Goal: Contribute content

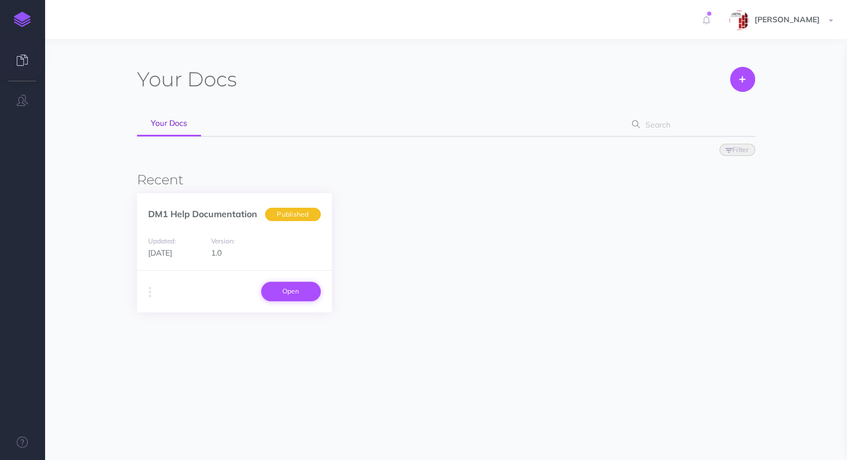
click at [287, 288] on link "Open" at bounding box center [291, 291] width 60 height 19
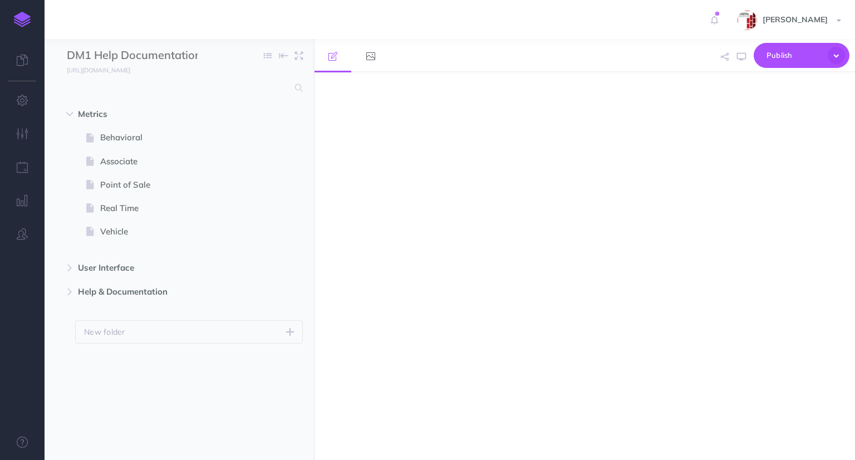
select select "null"
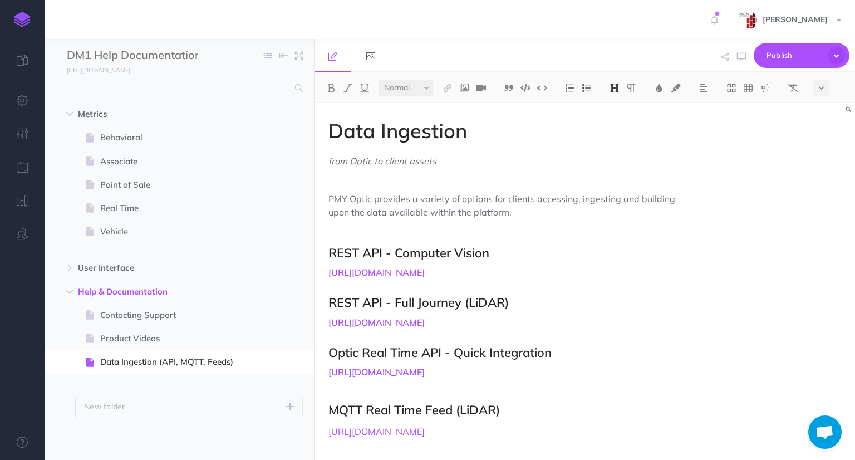
click at [508, 253] on h2 "REST API - Computer Vision" at bounding box center [504, 252] width 350 height 13
click at [422, 287] on h4 "[URL][DOMAIN_NAME]" at bounding box center [504, 277] width 350 height 19
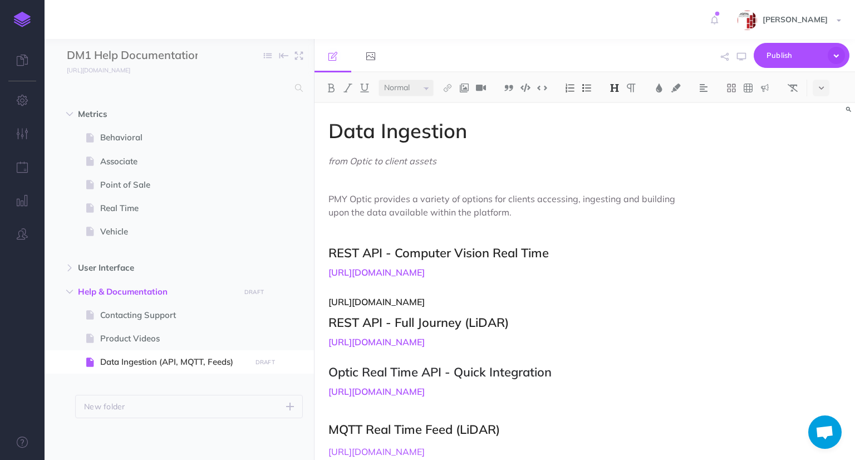
click at [413, 257] on h2 "REST API - Computer Vision Real Time" at bounding box center [504, 252] width 350 height 13
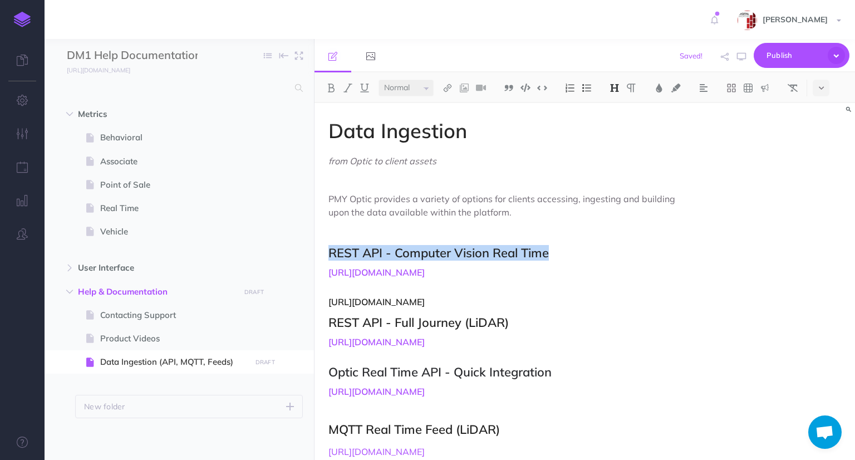
click at [413, 257] on h2 "REST API - Computer Vision Real Time" at bounding box center [504, 252] width 350 height 13
copy h2 "REST API - Computer Vision Real Time"
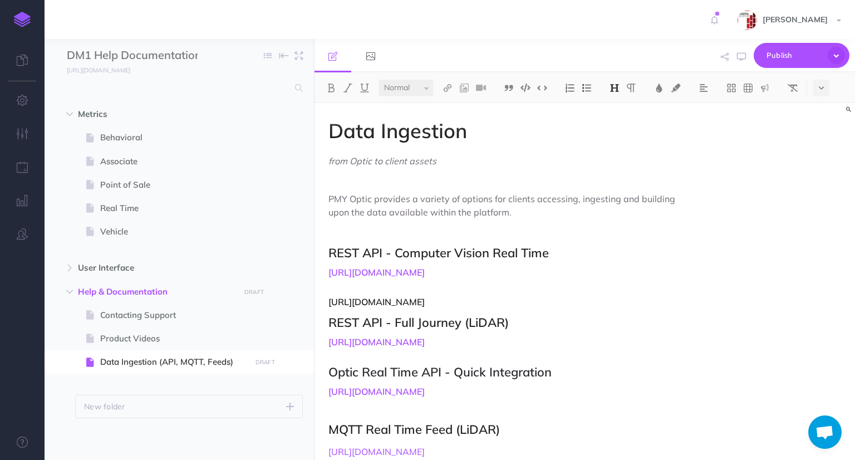
click at [367, 306] on h4 "[URL][DOMAIN_NAME] [URL][DOMAIN_NAME]" at bounding box center [504, 287] width 350 height 39
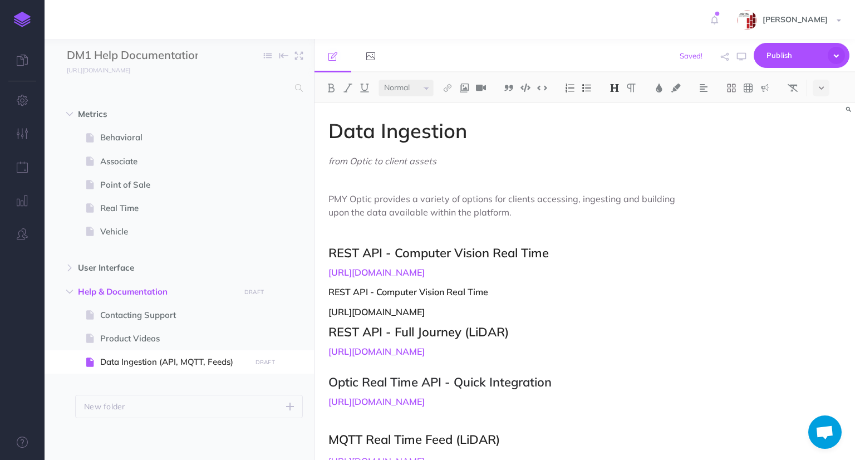
click at [404, 253] on h2 "REST API - Computer Vision Real Time" at bounding box center [504, 252] width 350 height 13
click at [615, 87] on img at bounding box center [615, 88] width 10 height 9
click at [456, 312] on h4 "[URL][DOMAIN_NAME] REST API - Computer Vision Real Time [URL][DOMAIN_NAME]" at bounding box center [504, 292] width 350 height 49
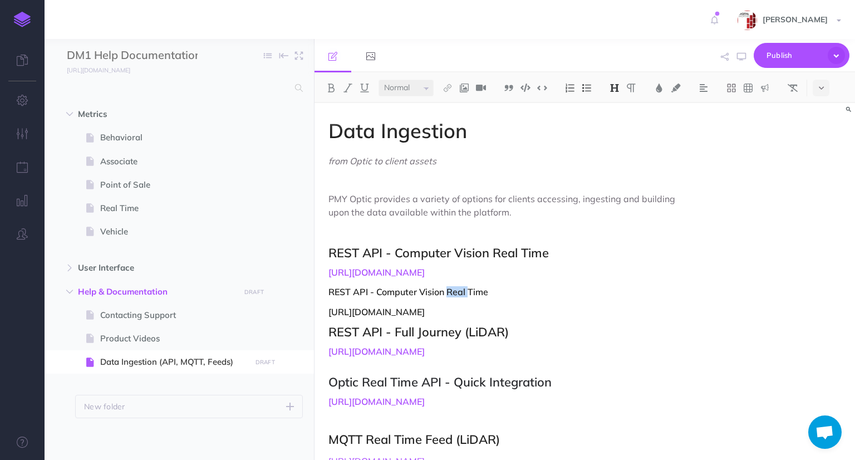
click at [456, 312] on h4 "[URL][DOMAIN_NAME] REST API - Computer Vision Real Time [URL][DOMAIN_NAME]" at bounding box center [504, 292] width 350 height 49
click at [471, 317] on h4 "[URL][DOMAIN_NAME] REST API - Computer Vision Real Time [URL][DOMAIN_NAME]" at bounding box center [504, 292] width 350 height 49
drag, startPoint x: 470, startPoint y: 308, endPoint x: 325, endPoint y: 315, distance: 145.0
click at [325, 315] on div "Data Ingestion from Optic to client assets PMY Optic provides a variety of opti…" at bounding box center [504, 368] width 378 height 531
click at [617, 89] on img at bounding box center [615, 88] width 10 height 9
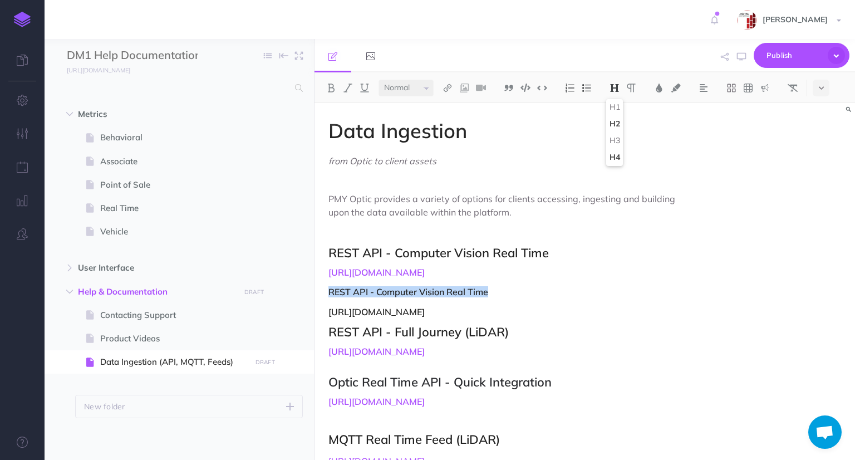
click at [619, 123] on button "H2" at bounding box center [615, 124] width 17 height 17
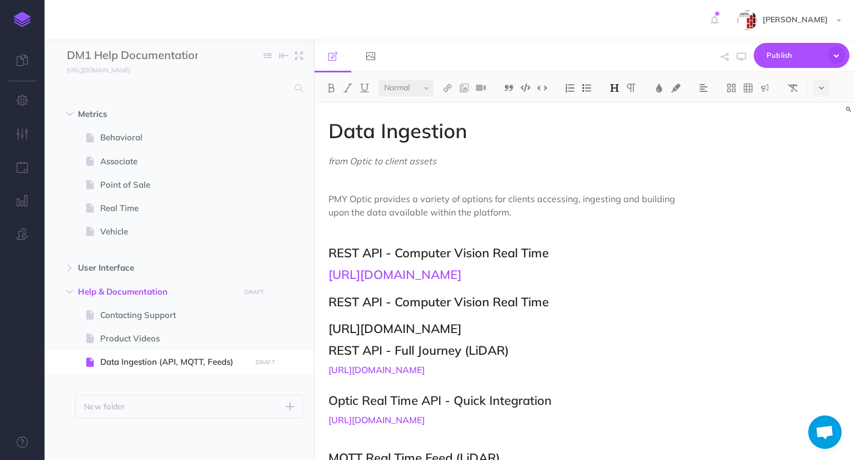
click at [528, 304] on h2 "[URL][DOMAIN_NAME] REST API - Computer Vision Real Time [URL][DOMAIN_NAME]" at bounding box center [504, 301] width 350 height 67
drag, startPoint x: 439, startPoint y: 299, endPoint x: 315, endPoint y: 270, distance: 127.4
click at [315, 270] on div "Data Ingestion from Optic to client assets PMY Optic provides a variety of opti…" at bounding box center [504, 377] width 378 height 549
click at [615, 87] on img at bounding box center [615, 88] width 10 height 9
click at [618, 106] on button "H1" at bounding box center [615, 107] width 17 height 17
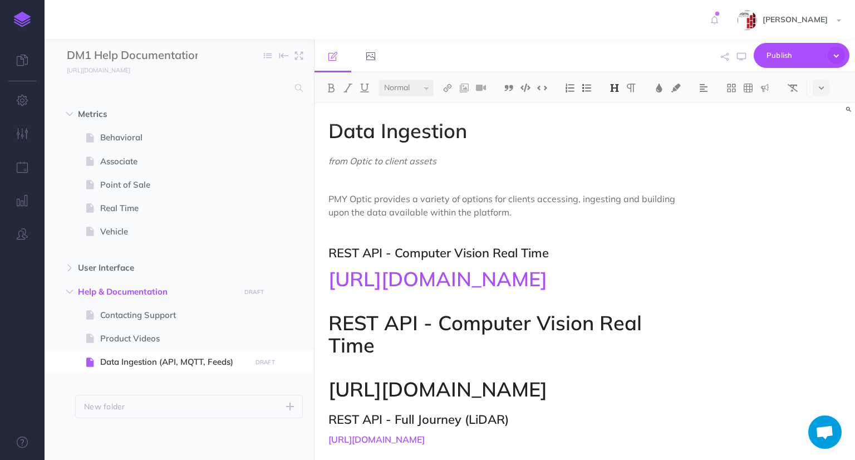
click at [616, 81] on button at bounding box center [615, 88] width 17 height 17
click at [617, 158] on button "H4" at bounding box center [615, 157] width 17 height 17
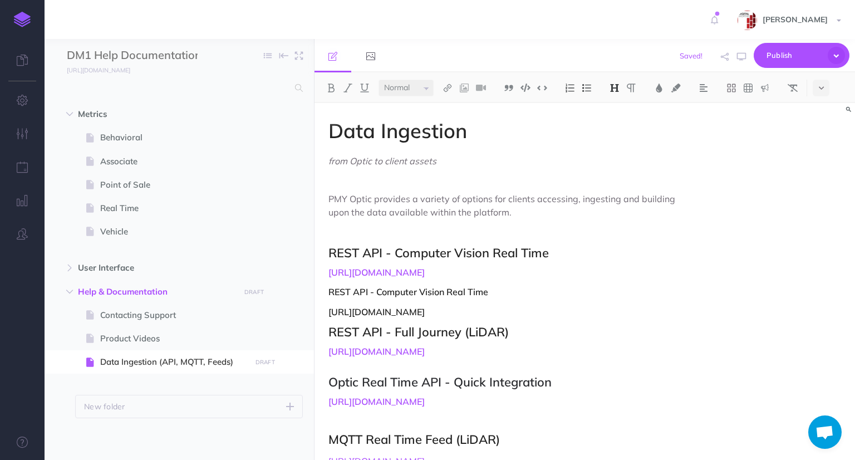
click at [632, 188] on div "Data Ingestion from Optic to client assets PMY Optic provides a variety of opti…" at bounding box center [504, 368] width 378 height 531
click at [477, 315] on h4 "[URL][DOMAIN_NAME] REST API - Computer Vision Real Time [URL][DOMAIN_NAME]" at bounding box center [504, 292] width 350 height 49
click at [491, 312] on h4 "[URL][DOMAIN_NAME] REST API - Computer Vision Real Time [URL][DOMAIN_NAME]" at bounding box center [504, 292] width 350 height 49
drag, startPoint x: 501, startPoint y: 312, endPoint x: 327, endPoint y: 309, distance: 174.4
click at [327, 309] on div "Data Ingestion from Optic to client assets PMY Optic provides a variety of opti…" at bounding box center [504, 368] width 378 height 531
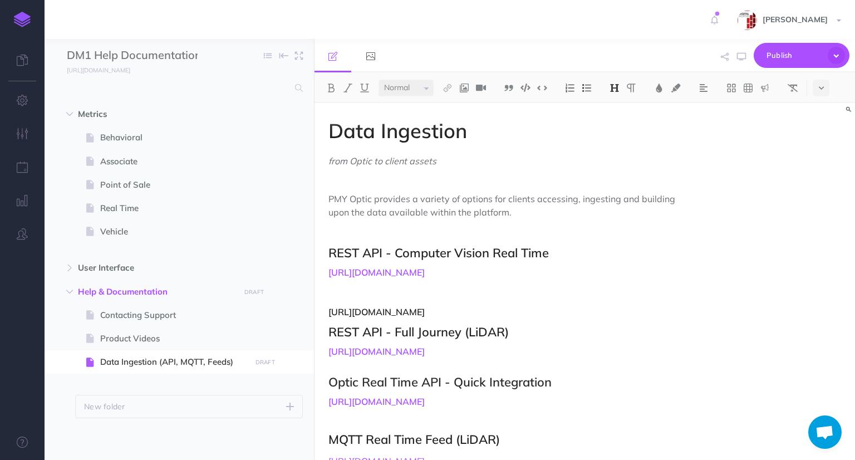
click at [397, 317] on h4 "[URL][DOMAIN_NAME] [URL][DOMAIN_NAME]" at bounding box center [504, 292] width 350 height 49
drag, startPoint x: 358, startPoint y: 350, endPoint x: 329, endPoint y: 334, distance: 33.4
click at [329, 317] on h4 "[URL][DOMAIN_NAME] [URL][DOMAIN_NAME]" at bounding box center [504, 292] width 350 height 49
copy h4 "[URL][DOMAIN_NAME]"
click at [448, 87] on img at bounding box center [448, 88] width 10 height 9
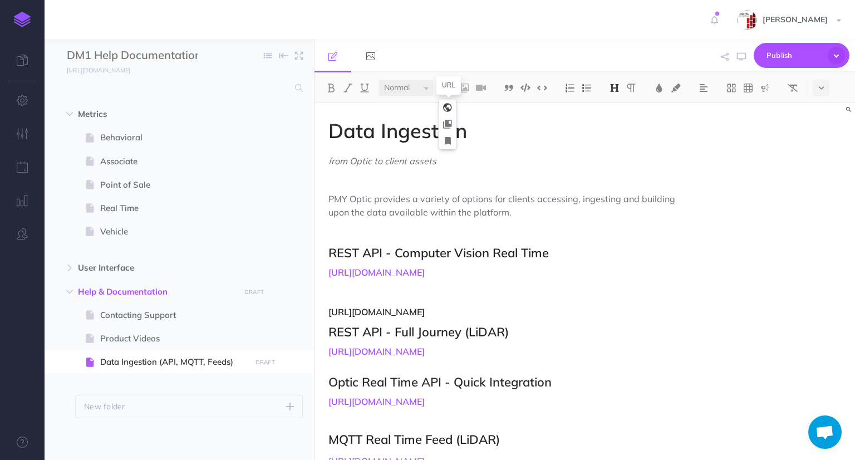
click at [449, 108] on icon at bounding box center [447, 108] width 9 height 8
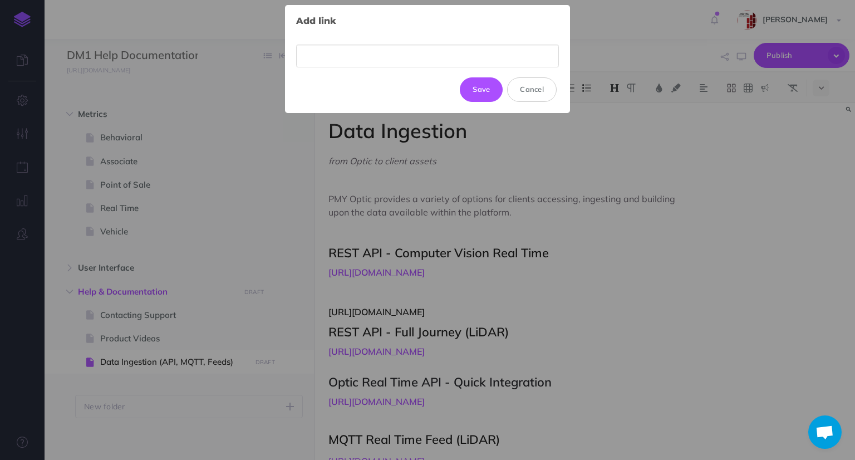
click at [420, 58] on input "text" at bounding box center [427, 56] width 263 height 23
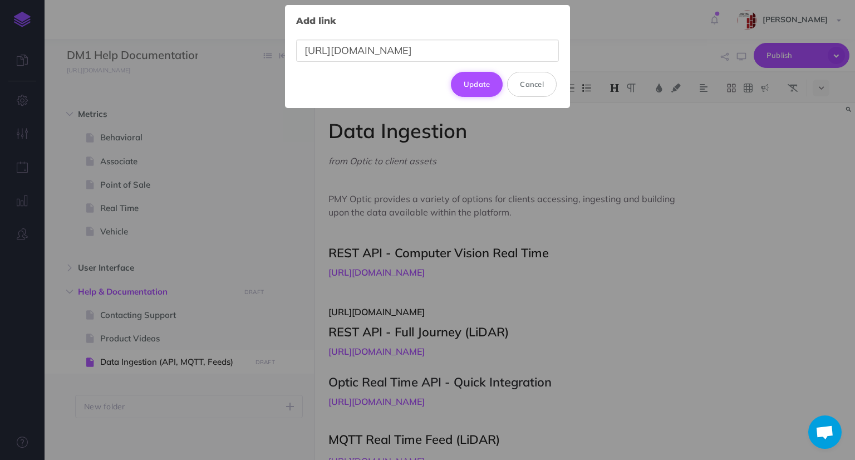
type input "[URL][DOMAIN_NAME]"
click at [473, 82] on button "Update" at bounding box center [477, 84] width 52 height 25
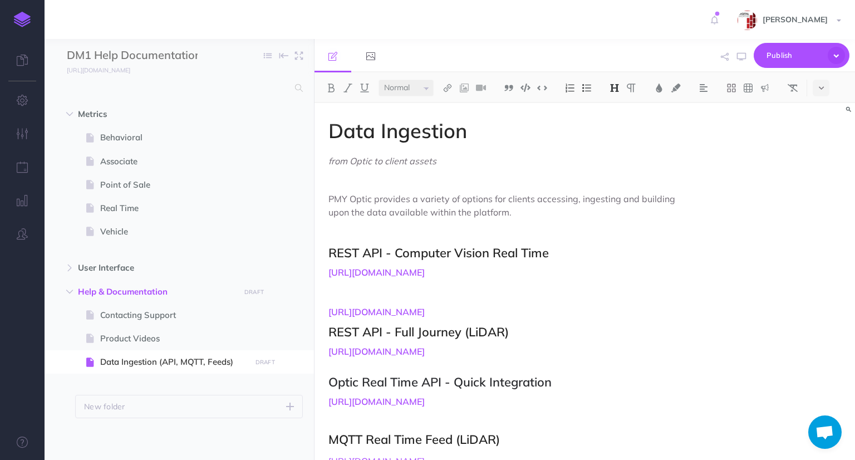
click at [438, 315] on h4 "[URL][DOMAIN_NAME] [URL][DOMAIN_NAME]" at bounding box center [504, 292] width 350 height 49
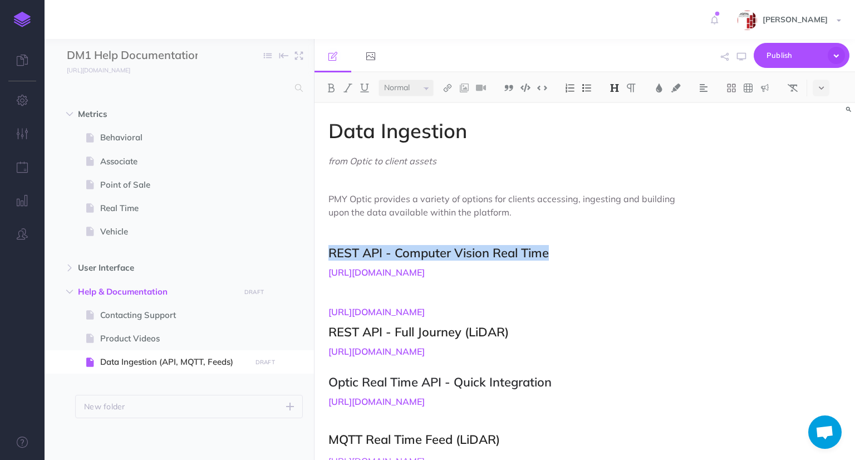
drag, startPoint x: 554, startPoint y: 251, endPoint x: 316, endPoint y: 255, distance: 237.3
click at [316, 255] on div "Data Ingestion from Optic to client assets PMY Optic provides a variety of opti…" at bounding box center [504, 368] width 378 height 531
copy h2 "REST API - Computer Vision Real Time"
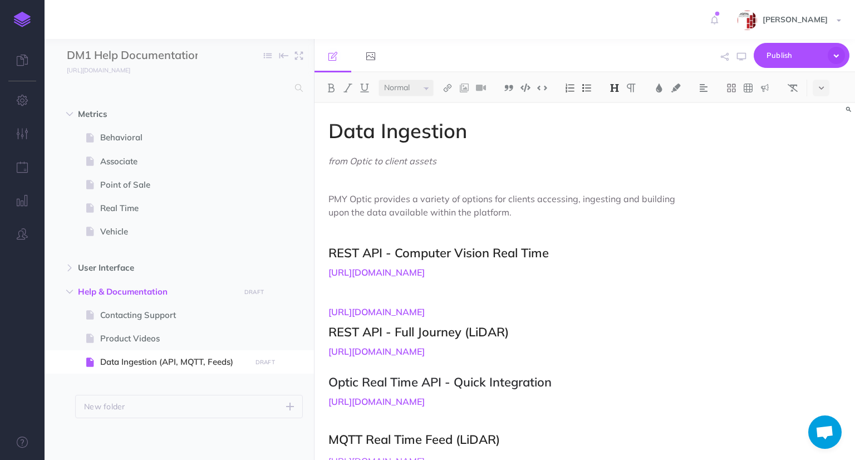
click at [344, 228] on p at bounding box center [504, 230] width 350 height 13
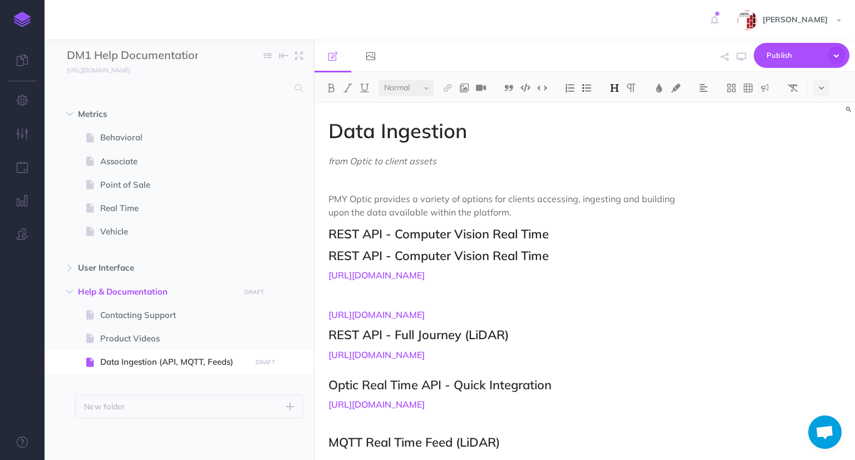
click at [355, 232] on h2 "REST API - Computer Vision Real Time" at bounding box center [504, 233] width 350 height 13
click at [338, 318] on h4 "[URL][DOMAIN_NAME] [URL][DOMAIN_NAME]" at bounding box center [504, 295] width 350 height 49
click at [356, 313] on h4 "[URL][DOMAIN_NAME] REST API - Computer Vision Real Time [URL][DOMAIN_NAME]" at bounding box center [504, 295] width 350 height 49
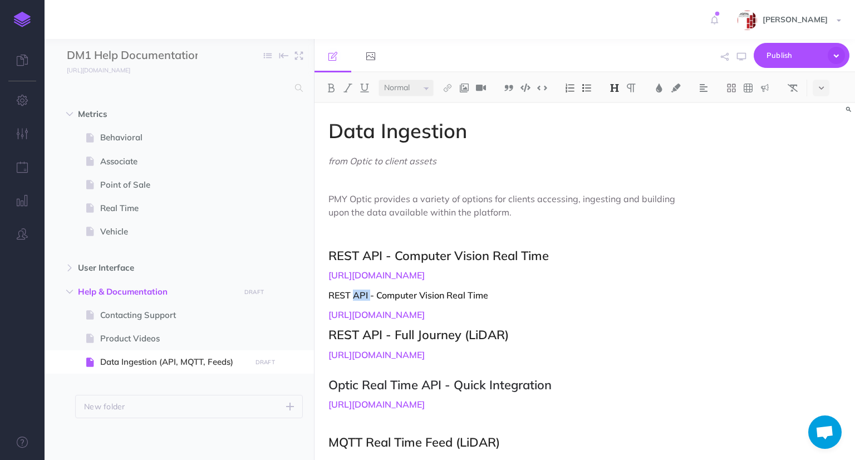
click at [356, 313] on h4 "[URL][DOMAIN_NAME] REST API - Computer Vision Real Time [URL][DOMAIN_NAME]" at bounding box center [504, 295] width 350 height 49
click at [405, 317] on h4 "[URL][DOMAIN_NAME] REST API - Computer Vision Real Time [URL][DOMAIN_NAME]" at bounding box center [504, 295] width 350 height 49
drag, startPoint x: 496, startPoint y: 315, endPoint x: 325, endPoint y: 315, distance: 171.5
click at [325, 315] on div "Data Ingestion from Optic to client assets PMY Optic provides a variety of opti…" at bounding box center [504, 370] width 378 height 534
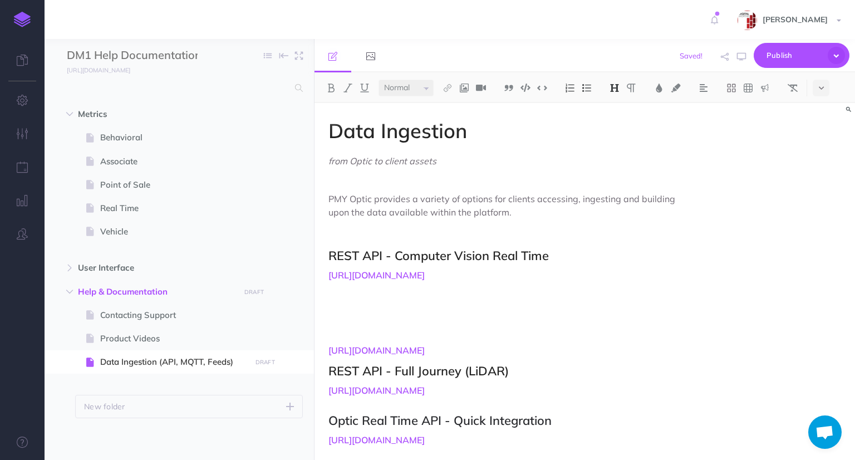
click at [349, 348] on h4 "[URL][DOMAIN_NAME]" at bounding box center [504, 341] width 350 height 30
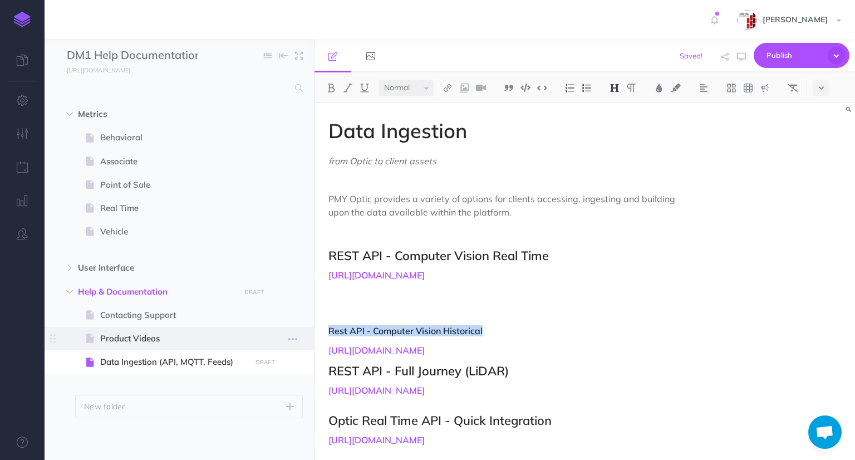
drag, startPoint x: 495, startPoint y: 350, endPoint x: 311, endPoint y: 347, distance: 183.8
click at [311, 347] on div "DM1 Help Documentation Collapse all Expand all Expand to root folders [URL][DOM…" at bounding box center [450, 249] width 811 height 421
click at [613, 87] on img at bounding box center [615, 88] width 10 height 9
click at [619, 124] on button "H2" at bounding box center [615, 124] width 17 height 17
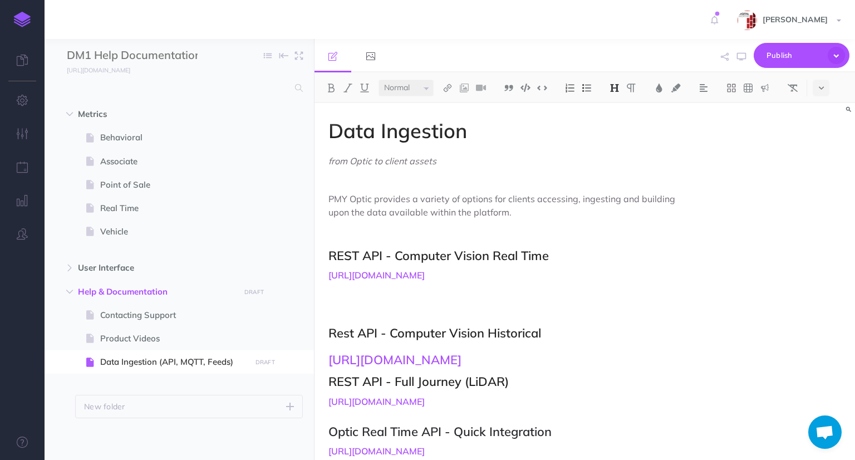
click at [561, 356] on h2 "Rest API - Computer Vision Historical [URL][DOMAIN_NAME]" at bounding box center [504, 346] width 350 height 41
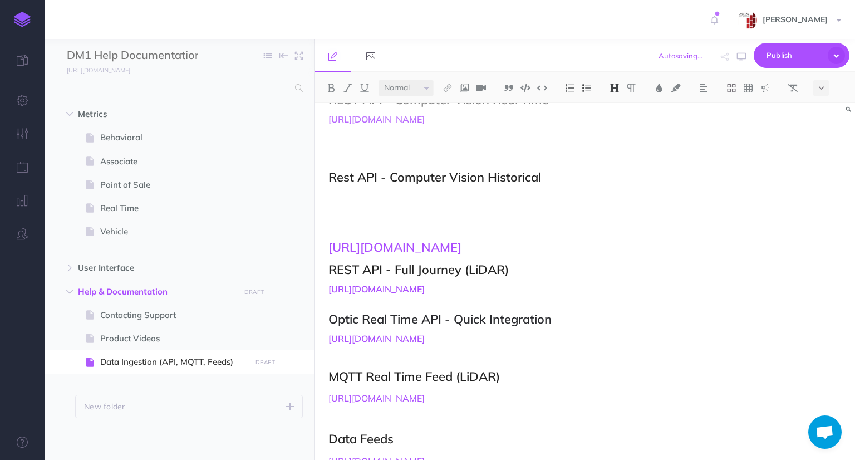
scroll to position [156, 0]
click at [519, 255] on h2 "[URL][DOMAIN_NAME]" at bounding box center [504, 234] width 350 height 41
drag, startPoint x: 519, startPoint y: 297, endPoint x: 334, endPoint y: 270, distance: 187.4
click at [334, 255] on h2 "[URL][DOMAIN_NAME]" at bounding box center [504, 234] width 350 height 41
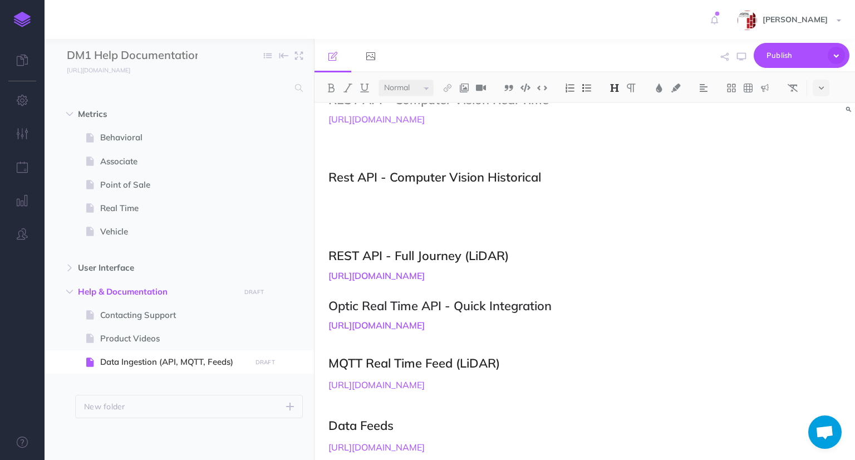
click at [617, 88] on img at bounding box center [615, 88] width 10 height 9
click at [526, 348] on p at bounding box center [504, 341] width 350 height 13
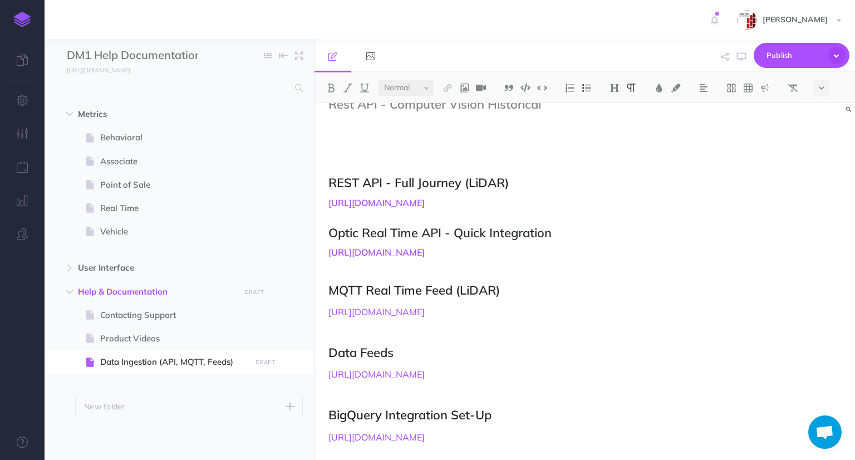
scroll to position [229, 0]
click at [508, 167] on h2 at bounding box center [504, 153] width 350 height 27
click at [618, 87] on img at bounding box center [615, 88] width 10 height 9
click at [617, 88] on img at bounding box center [615, 88] width 10 height 9
click at [638, 87] on button at bounding box center [631, 88] width 17 height 17
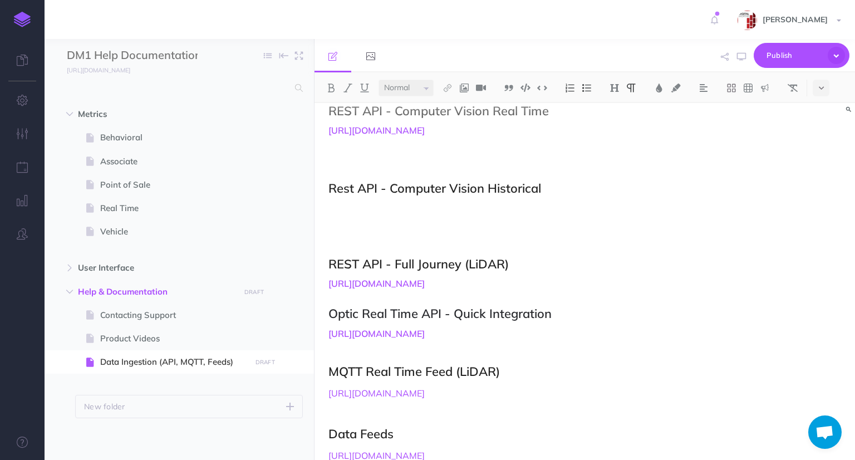
scroll to position [144, 0]
click at [380, 217] on p at bounding box center [504, 210] width 350 height 13
drag, startPoint x: 355, startPoint y: 253, endPoint x: 323, endPoint y: 234, distance: 37.2
click at [323, 234] on div "Data Ingestion from Optic to client assets PMY Optic provides a variety of opti…" at bounding box center [504, 263] width 378 height 608
click at [449, 87] on img at bounding box center [448, 88] width 10 height 9
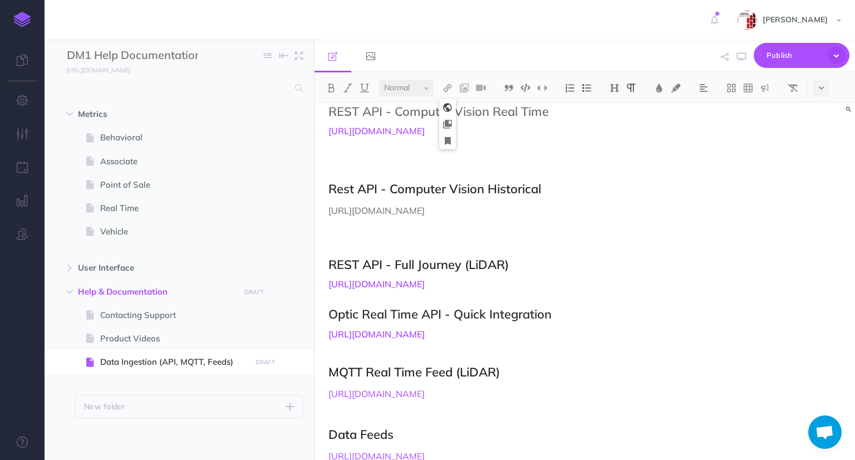
click at [447, 106] on icon at bounding box center [447, 108] width 9 height 8
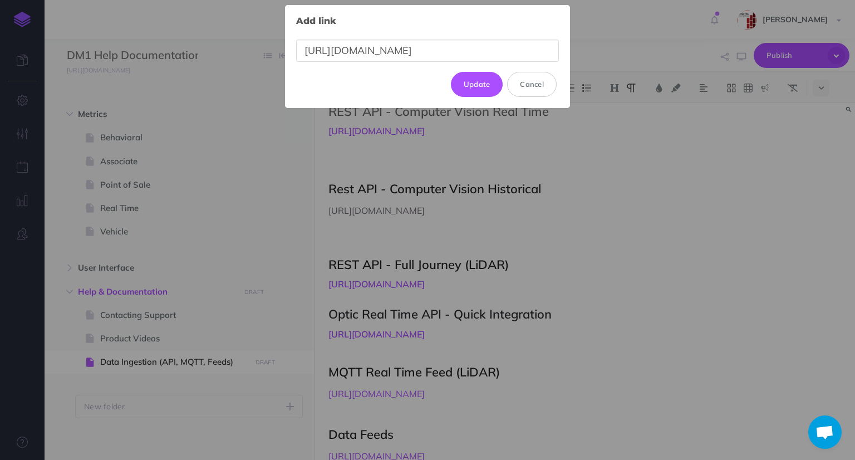
scroll to position [0, 226]
type input "[URL][DOMAIN_NAME]"
click at [467, 81] on button "Update" at bounding box center [477, 84] width 52 height 25
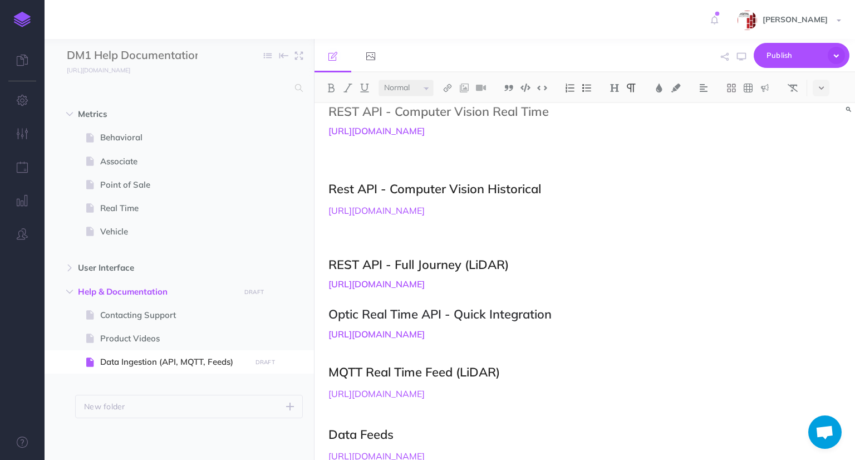
click at [383, 250] on p at bounding box center [504, 236] width 350 height 27
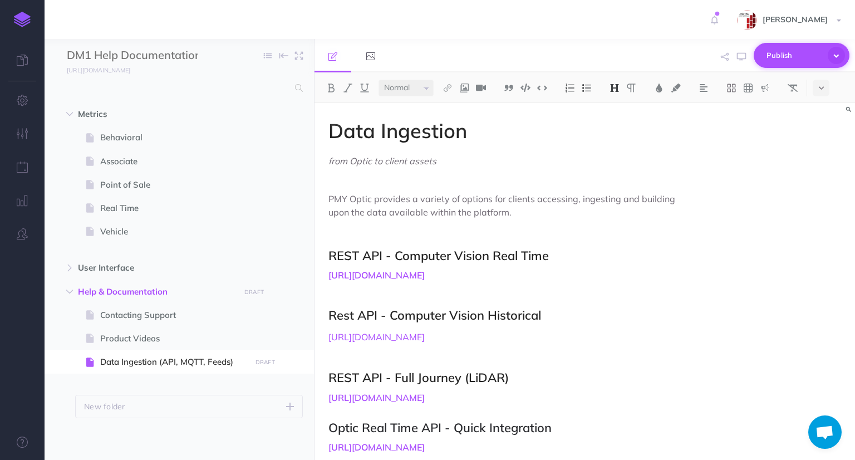
click at [767, 55] on span "Publish" at bounding box center [795, 55] width 56 height 17
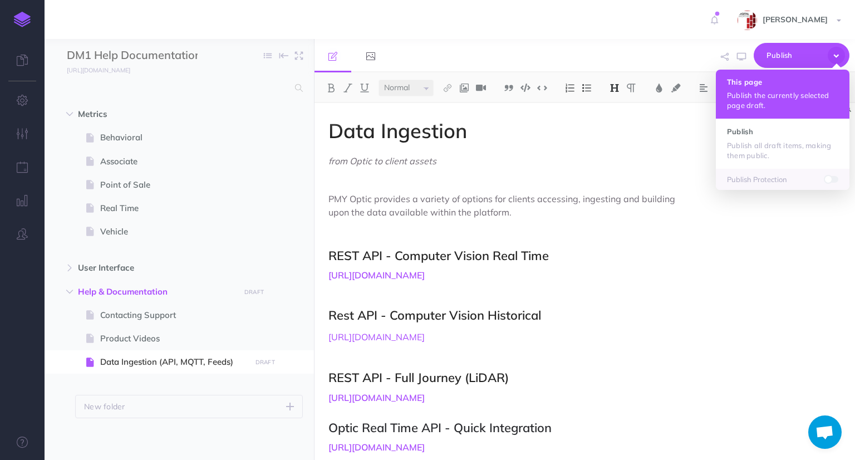
click at [759, 84] on h4 "This page" at bounding box center [782, 82] width 111 height 8
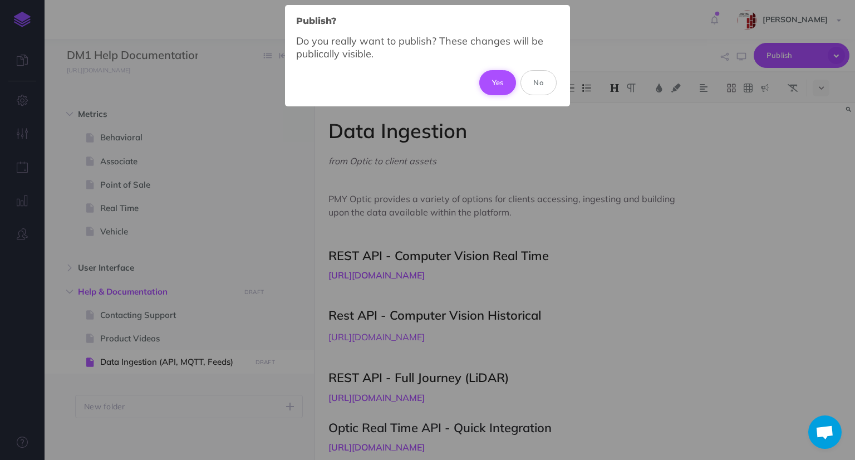
click at [503, 86] on button "Yes" at bounding box center [498, 82] width 37 height 25
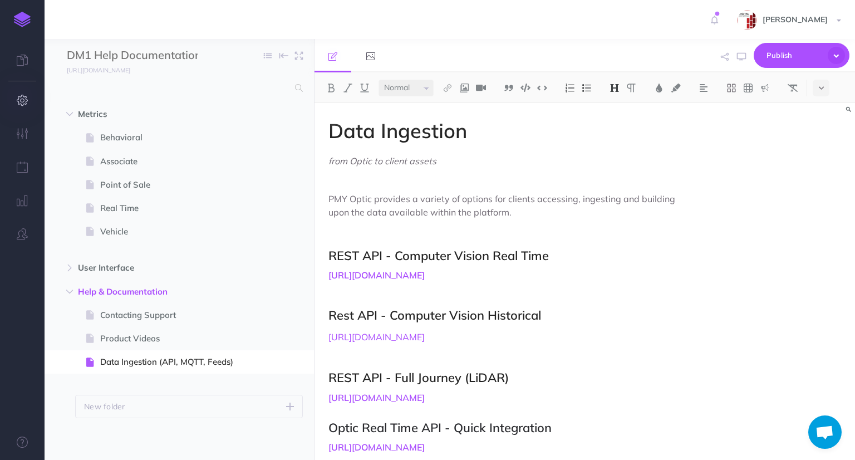
click at [21, 105] on icon "button" at bounding box center [23, 100] width 12 height 11
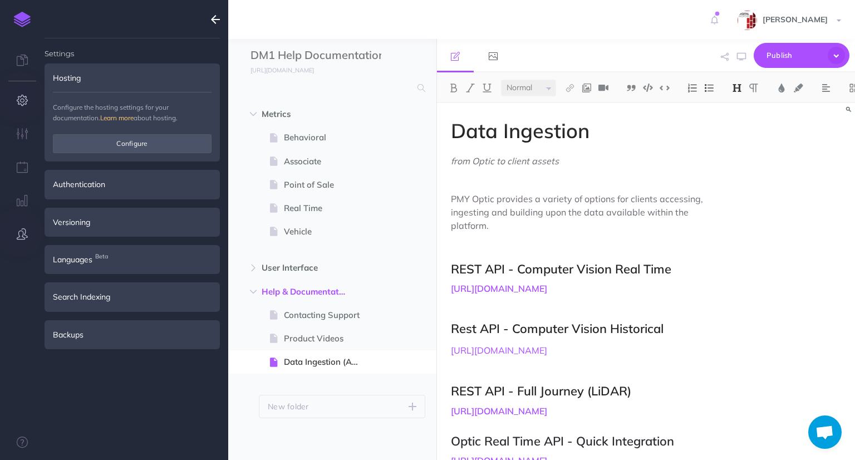
click at [22, 232] on icon "button" at bounding box center [22, 233] width 11 height 11
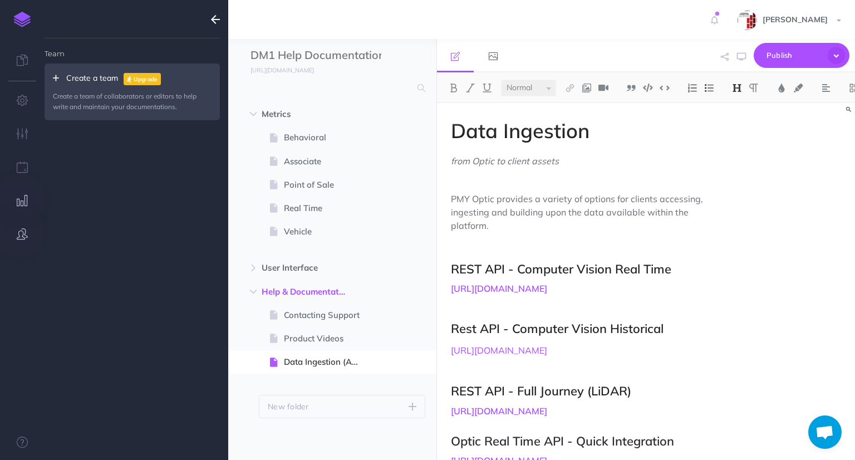
click at [23, 199] on icon "button" at bounding box center [23, 200] width 12 height 11
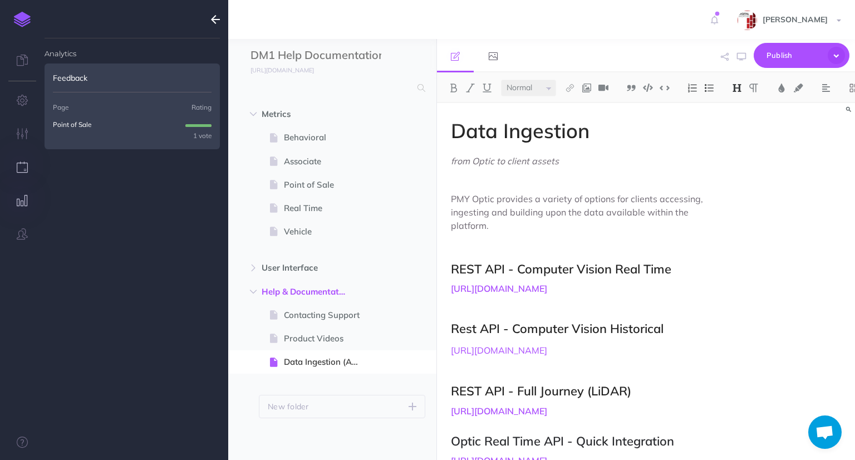
click at [28, 165] on button "button" at bounding box center [22, 167] width 45 height 33
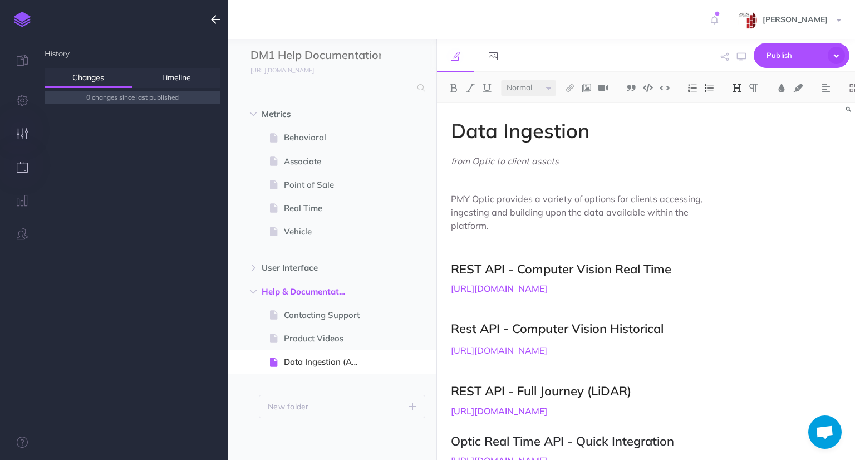
click at [22, 131] on icon "button" at bounding box center [23, 133] width 12 height 11
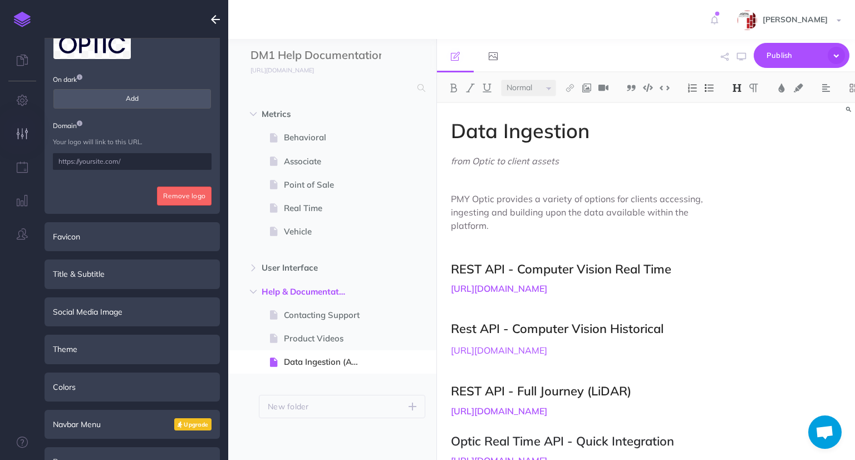
scroll to position [189, 0]
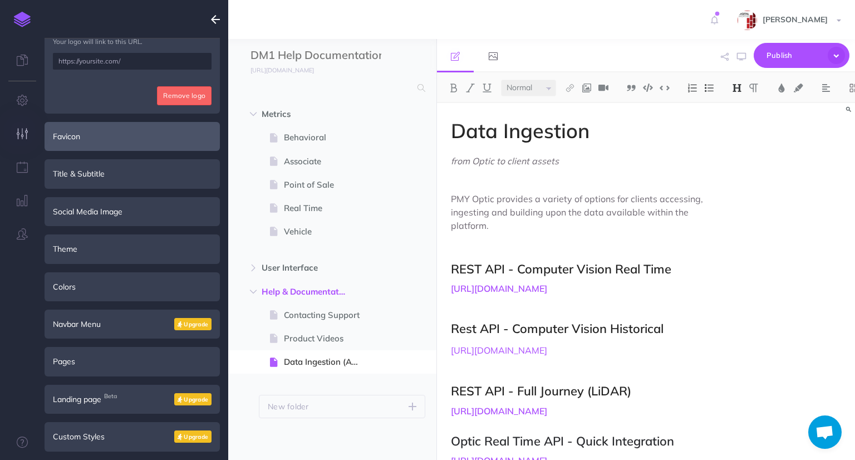
click at [126, 141] on div "Favicon" at bounding box center [132, 136] width 175 height 29
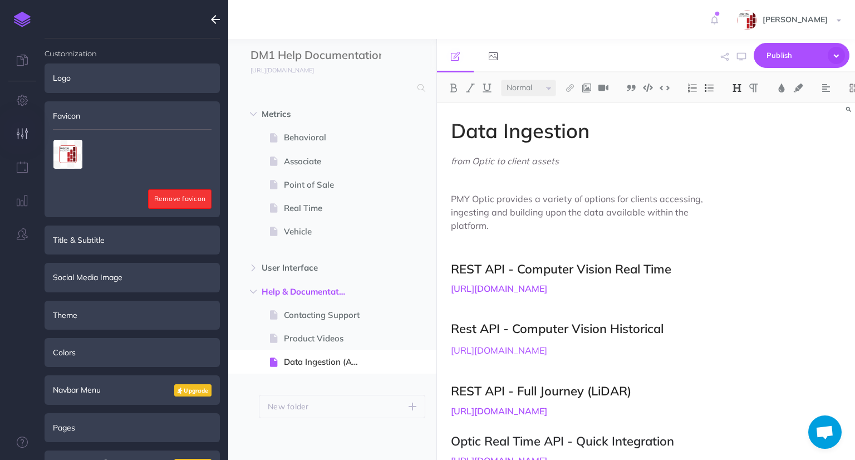
click at [185, 202] on button "Remove favicon" at bounding box center [180, 198] width 64 height 19
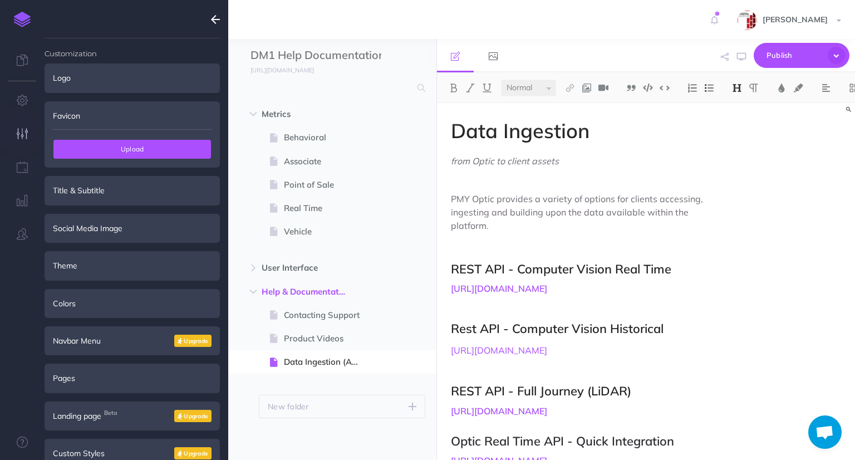
click at [163, 156] on span "Upload" at bounding box center [132, 149] width 158 height 19
type input "C:\fakepath\PMY Logo Transparent.png"
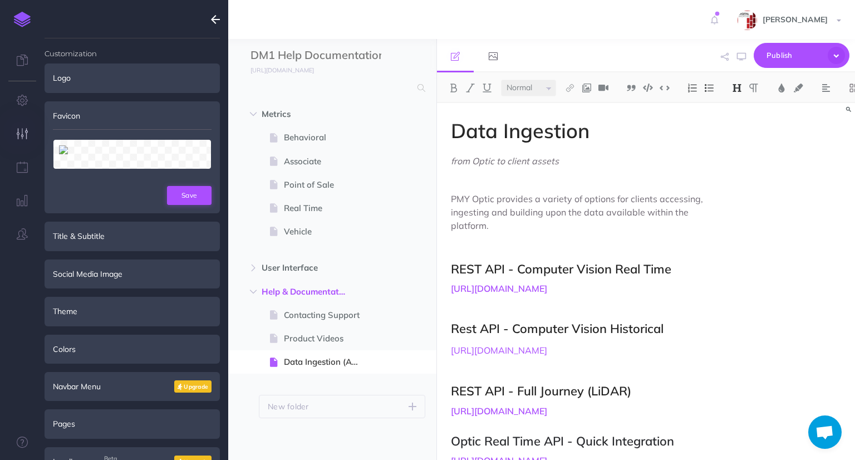
click at [194, 192] on button "Save" at bounding box center [189, 195] width 45 height 19
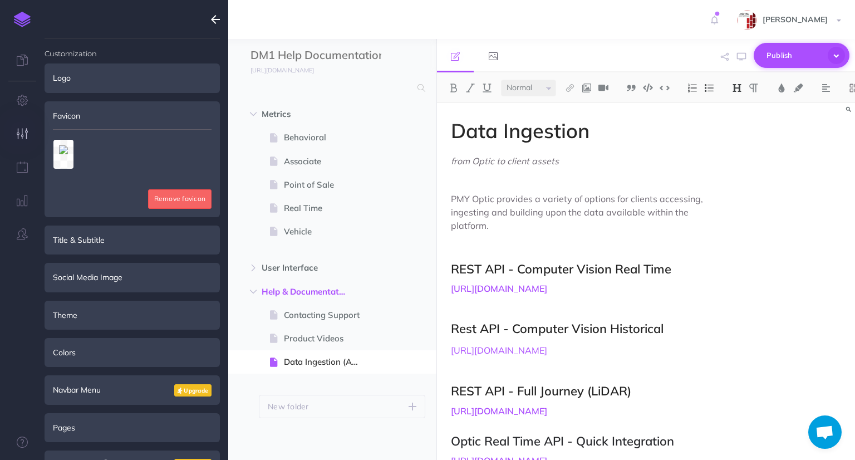
click at [786, 54] on span "Publish" at bounding box center [795, 55] width 56 height 17
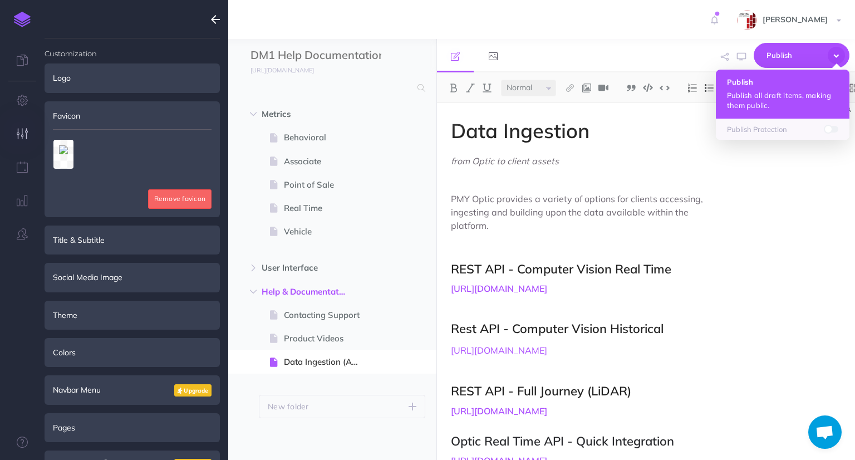
click at [762, 86] on button "Publish Publish all draft items, making them public." at bounding box center [783, 94] width 134 height 49
